Goal: Complete application form

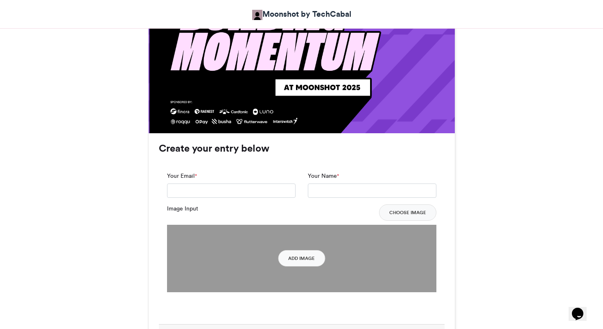
scroll to position [507, 0]
click at [257, 194] on input "Your Email *" at bounding box center [231, 190] width 128 height 15
type input "**********"
click at [328, 189] on input "Your Name *" at bounding box center [372, 190] width 128 height 15
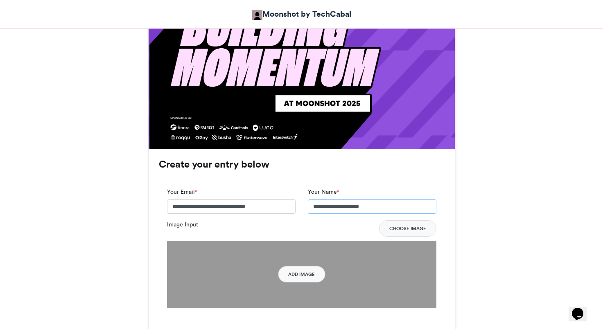
scroll to position [501, 0]
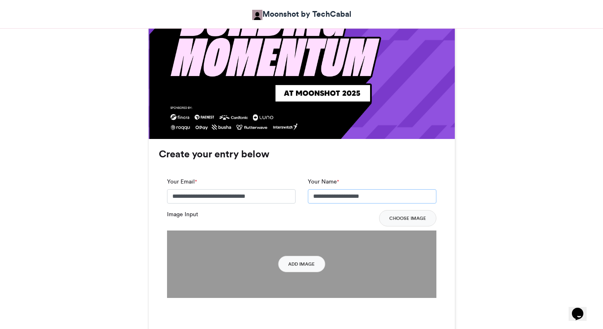
click at [384, 197] on input "**********" at bounding box center [372, 196] width 128 height 15
click at [391, 198] on input "**********" at bounding box center [372, 196] width 128 height 15
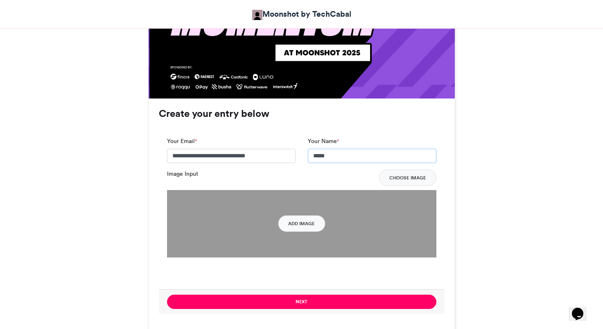
scroll to position [547, 0]
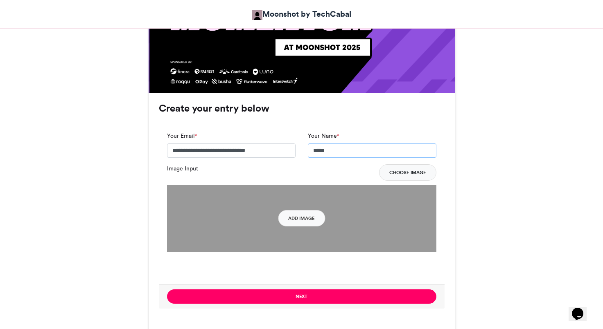
type input "*****"
click at [403, 175] on button "Choose Image" at bounding box center [407, 172] width 57 height 16
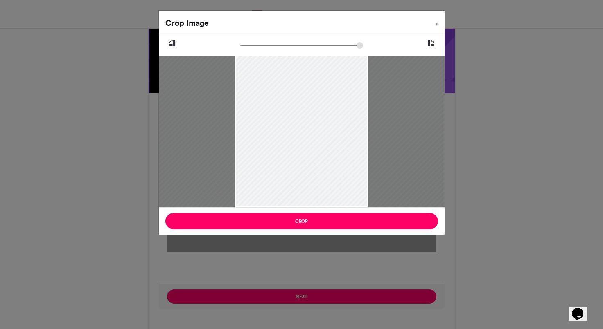
drag, startPoint x: 244, startPoint y: 45, endPoint x: 258, endPoint y: 48, distance: 14.7
click at [258, 48] on input "zoom" at bounding box center [301, 45] width 123 height 8
drag, startPoint x: 268, startPoint y: 112, endPoint x: 304, endPoint y: 132, distance: 40.3
click at [304, 132] on div at bounding box center [336, 151] width 270 height 359
drag, startPoint x: 258, startPoint y: 44, endPoint x: 272, endPoint y: 46, distance: 14.5
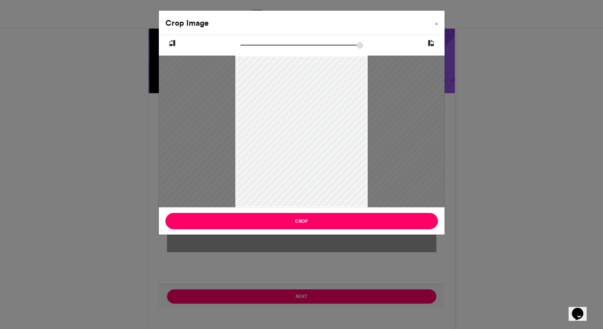
click at [272, 46] on input "zoom" at bounding box center [301, 45] width 123 height 8
drag, startPoint x: 270, startPoint y: 44, endPoint x: 263, endPoint y: 45, distance: 7.0
type input "******"
click at [263, 45] on input "zoom" at bounding box center [301, 45] width 123 height 8
drag, startPoint x: 281, startPoint y: 103, endPoint x: 288, endPoint y: 88, distance: 16.5
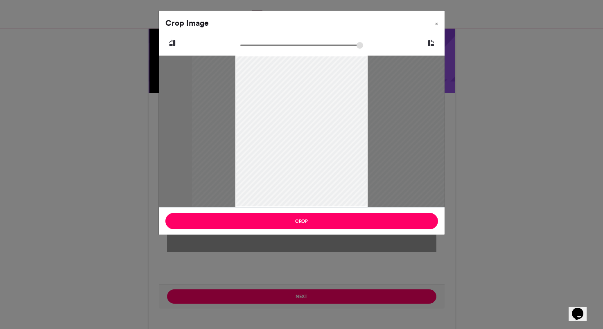
click at [288, 88] on div at bounding box center [350, 140] width 317 height 422
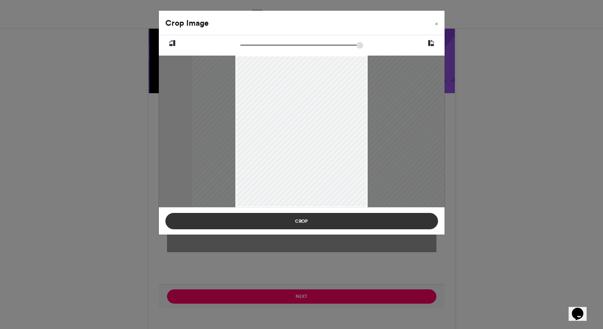
click at [297, 225] on button "Crop" at bounding box center [301, 221] width 272 height 16
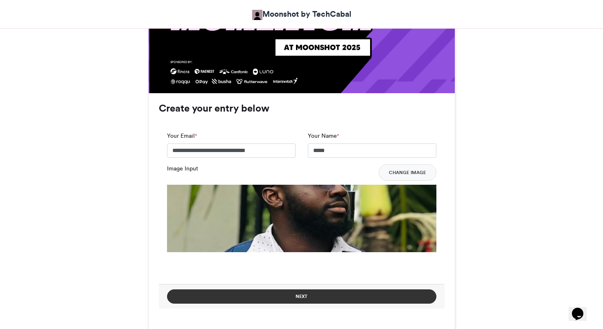
click at [350, 303] on button "Next" at bounding box center [301, 297] width 269 height 14
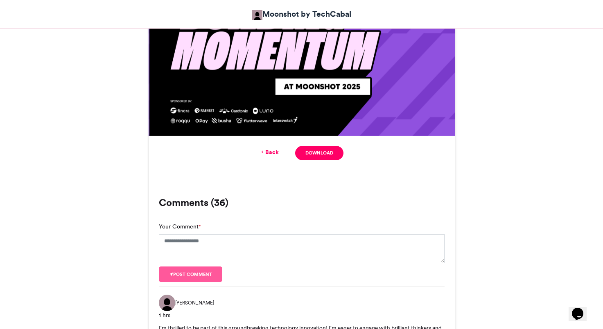
scroll to position [512, 0]
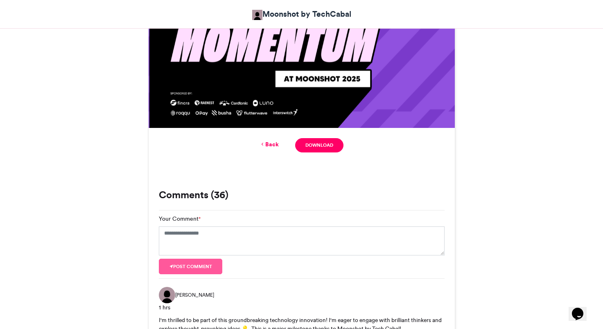
click at [263, 144] on icon at bounding box center [262, 144] width 6 height 7
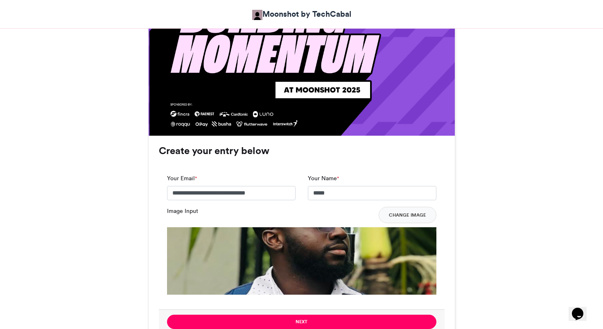
scroll to position [491, 0]
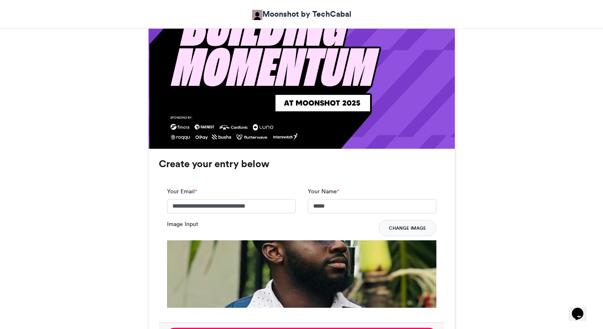
click at [405, 233] on button "Change Image" at bounding box center [407, 228] width 58 height 16
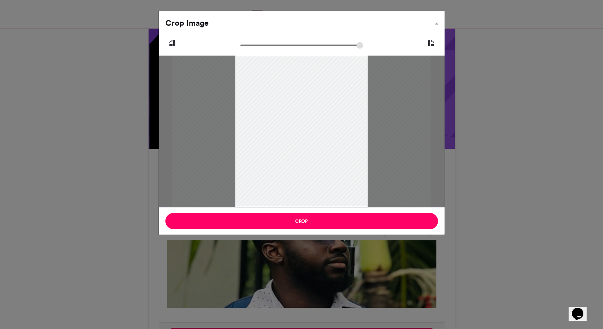
drag, startPoint x: 245, startPoint y: 43, endPoint x: 256, endPoint y: 43, distance: 11.1
type input "******"
click at [256, 43] on input "zoom" at bounding box center [301, 45] width 123 height 8
drag, startPoint x: 297, startPoint y: 129, endPoint x: 337, endPoint y: 135, distance: 39.8
click at [337, 135] on div at bounding box center [340, 138] width 249 height 332
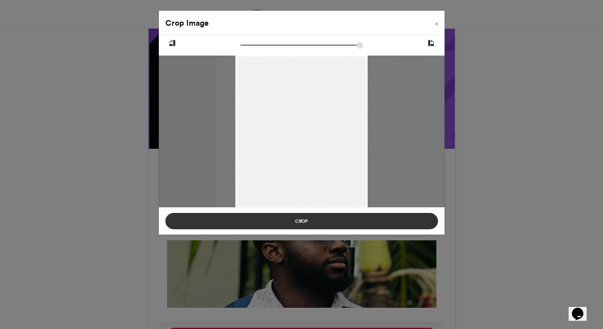
click at [325, 227] on button "Crop" at bounding box center [301, 221] width 272 height 16
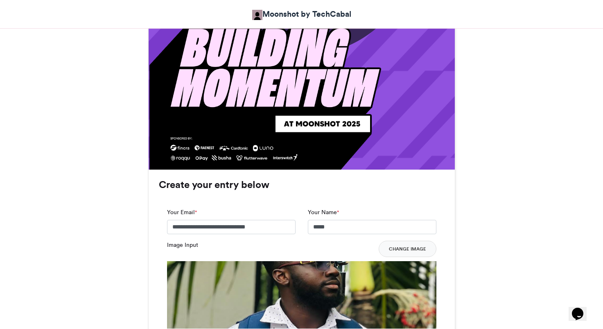
scroll to position [475, 0]
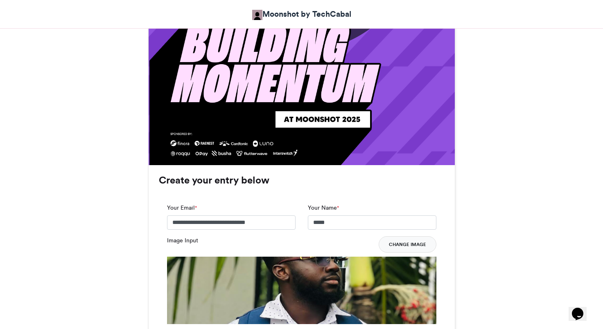
click at [396, 251] on button "Change Image" at bounding box center [407, 244] width 58 height 16
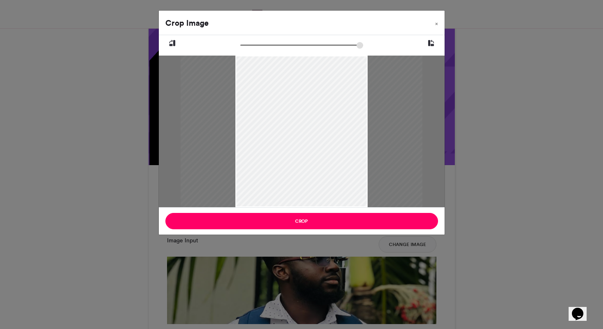
drag, startPoint x: 244, startPoint y: 42, endPoint x: 258, endPoint y: 33, distance: 16.9
type input "******"
click at [258, 41] on input "zoom" at bounding box center [301, 45] width 123 height 8
drag, startPoint x: 311, startPoint y: 102, endPoint x: 313, endPoint y: 145, distance: 43.1
click at [313, 145] on div at bounding box center [304, 169] width 243 height 227
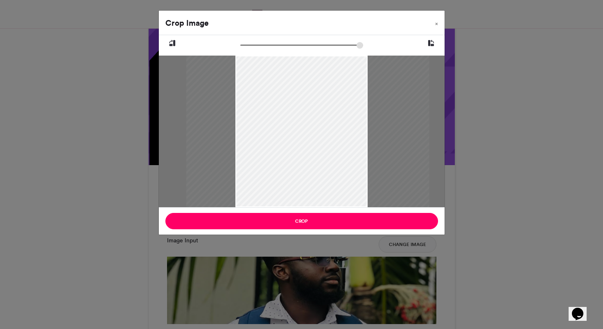
drag, startPoint x: 316, startPoint y: 176, endPoint x: 319, endPoint y: 179, distance: 4.9
click at [319, 180] on div at bounding box center [307, 169] width 243 height 227
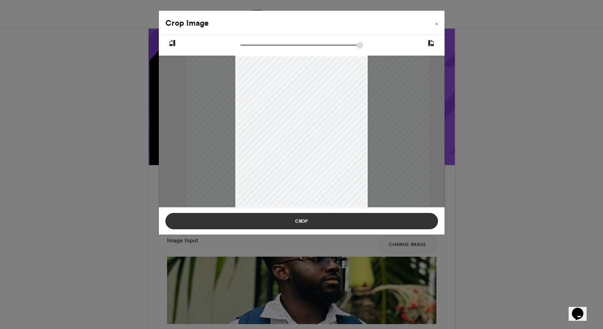
click at [307, 222] on button "Crop" at bounding box center [301, 221] width 272 height 16
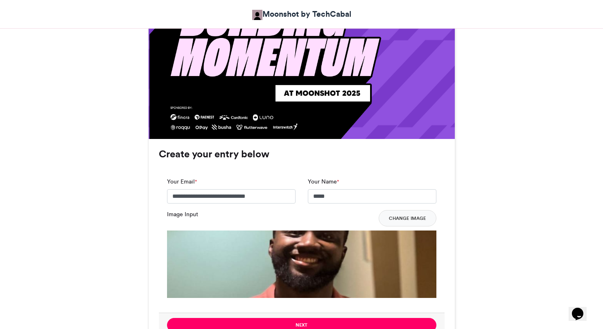
scroll to position [511, 0]
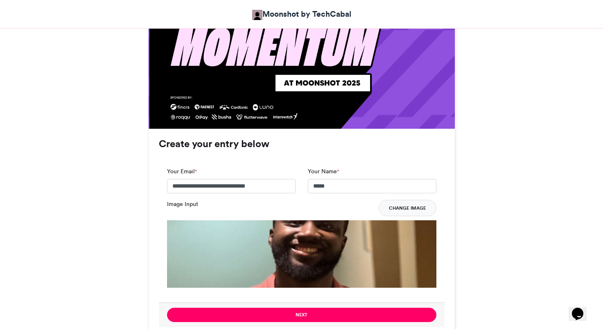
click at [417, 212] on button "Change Image" at bounding box center [407, 208] width 58 height 16
